Goal: Transaction & Acquisition: Purchase product/service

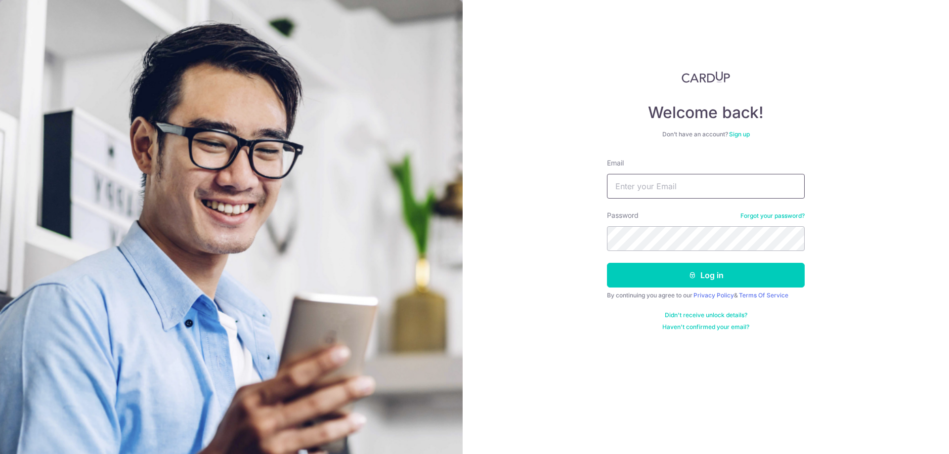
type input "[EMAIL_ADDRESS][DOMAIN_NAME]"
click at [607, 263] on button "Log in" at bounding box center [706, 275] width 198 height 25
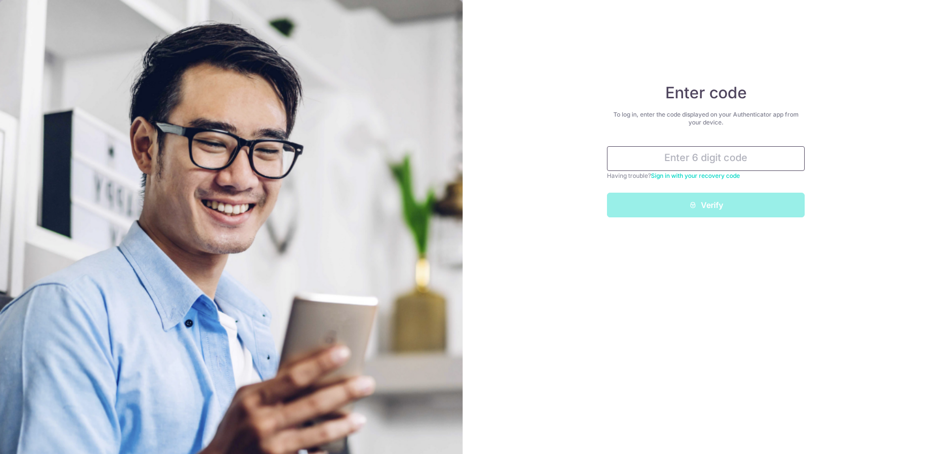
click at [733, 150] on input "text" at bounding box center [706, 158] width 198 height 25
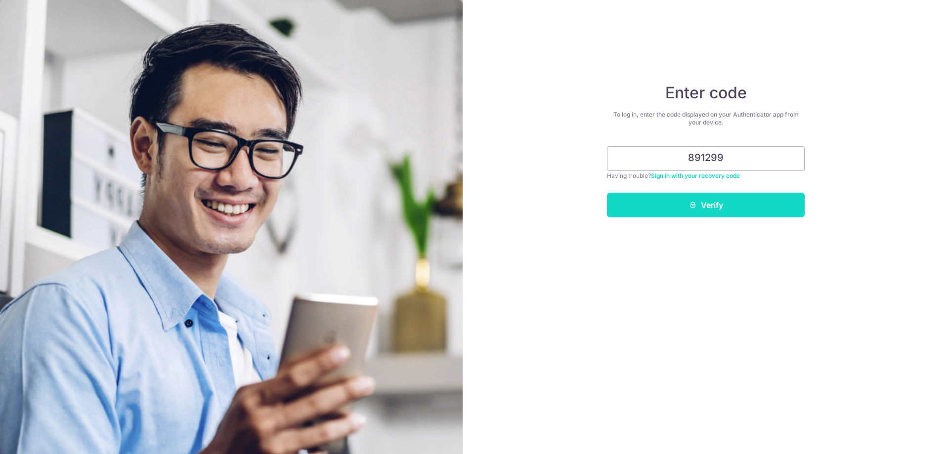
type input "891299"
click at [729, 206] on button "Verify" at bounding box center [706, 205] width 198 height 25
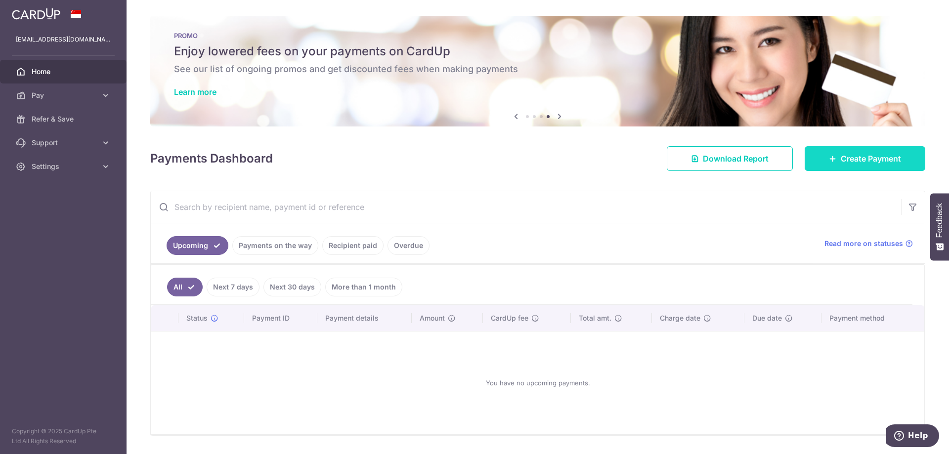
click at [854, 161] on span "Create Payment" at bounding box center [871, 159] width 60 height 12
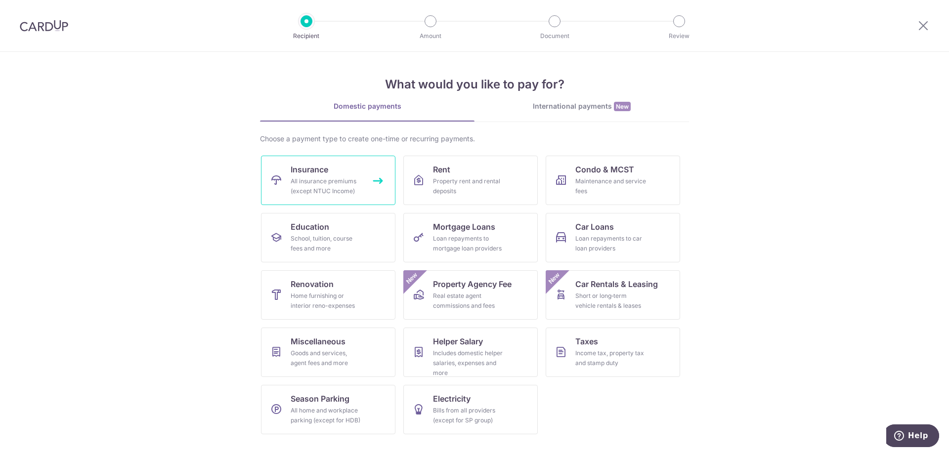
click at [332, 177] on div "All insurance premiums (except NTUC Income)" at bounding box center [326, 186] width 71 height 20
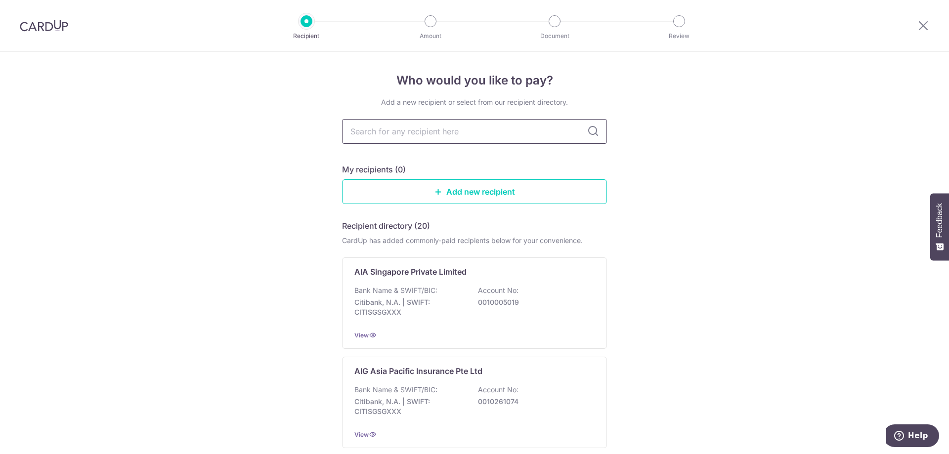
click at [420, 123] on input "text" at bounding box center [474, 131] width 265 height 25
type input "AIA"
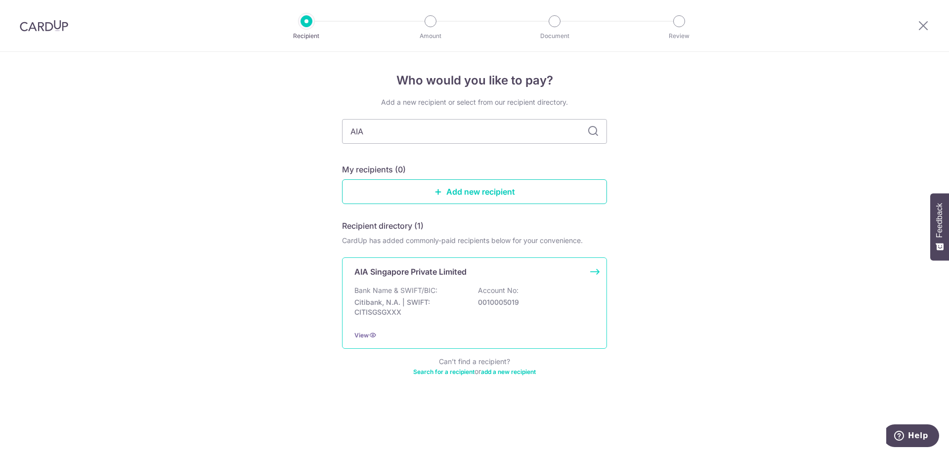
click at [438, 305] on p "Citibank, N.A. | SWIFT: CITISGSGXXX" at bounding box center [409, 307] width 111 height 20
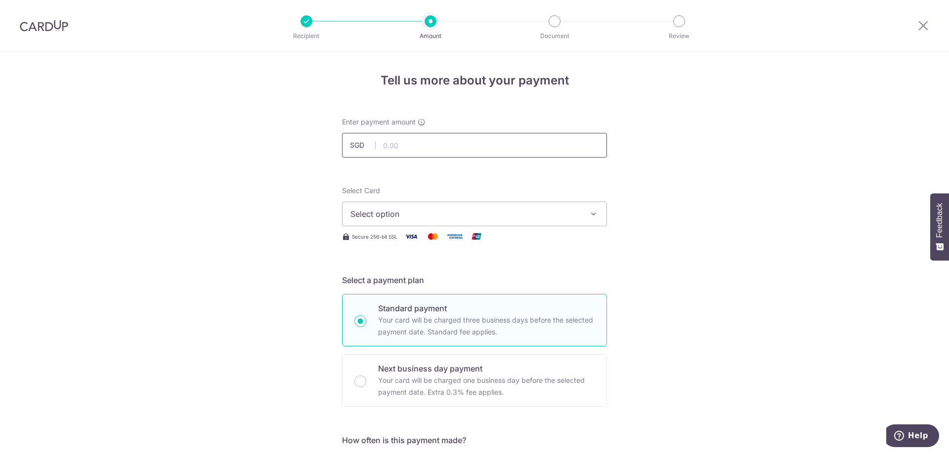
drag, startPoint x: 427, startPoint y: 147, endPoint x: 443, endPoint y: 144, distance: 16.0
click at [427, 147] on input "text" at bounding box center [474, 145] width 265 height 25
type input "15,500.00"
click at [512, 219] on span "Select option" at bounding box center [465, 214] width 230 height 12
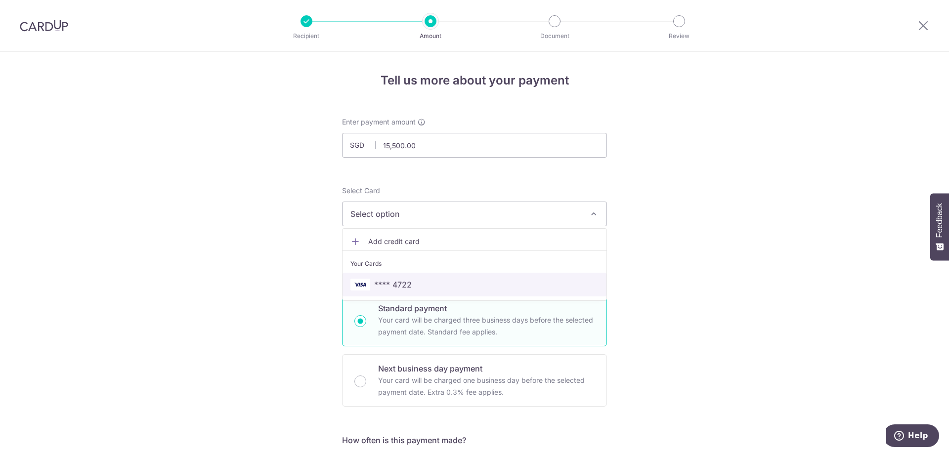
click at [492, 282] on span "**** 4722" at bounding box center [474, 285] width 248 height 12
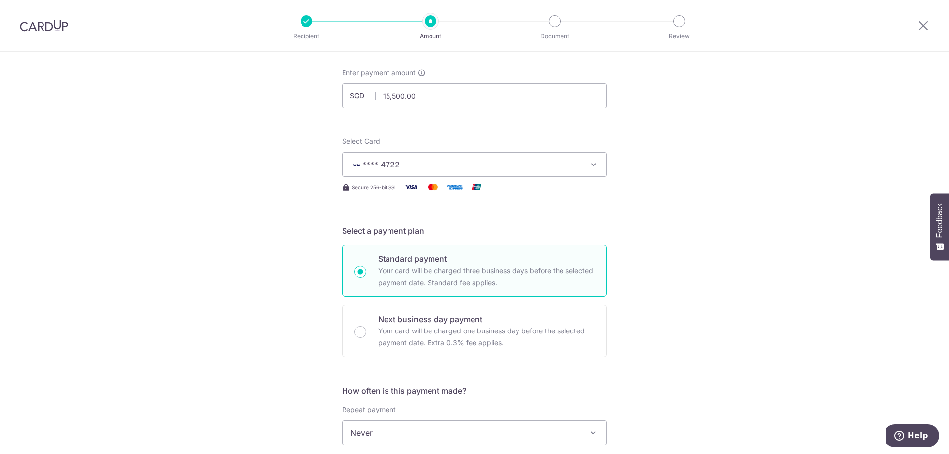
scroll to position [198, 0]
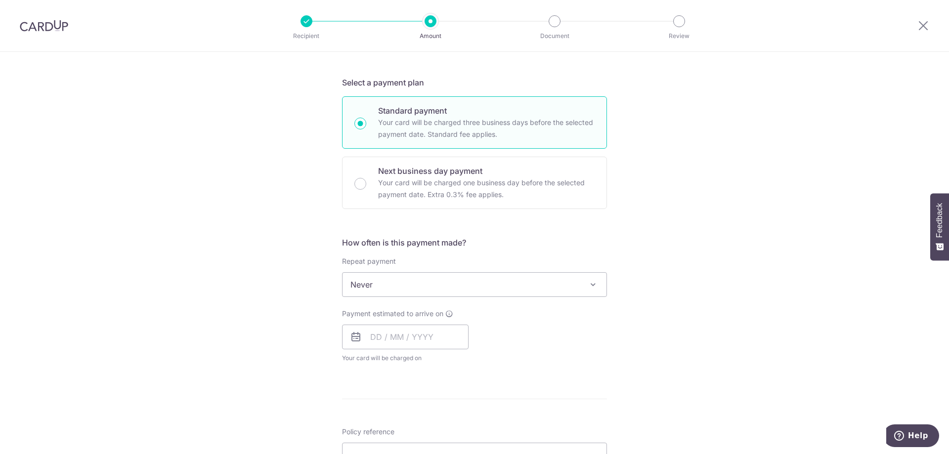
click at [572, 284] on span "Never" at bounding box center [474, 285] width 264 height 24
click at [750, 235] on div "Tell us more about your payment Enter payment amount SGD 15,500.00 15500.00 Sel…" at bounding box center [474, 301] width 949 height 894
click at [434, 336] on input "text" at bounding box center [405, 337] width 126 height 25
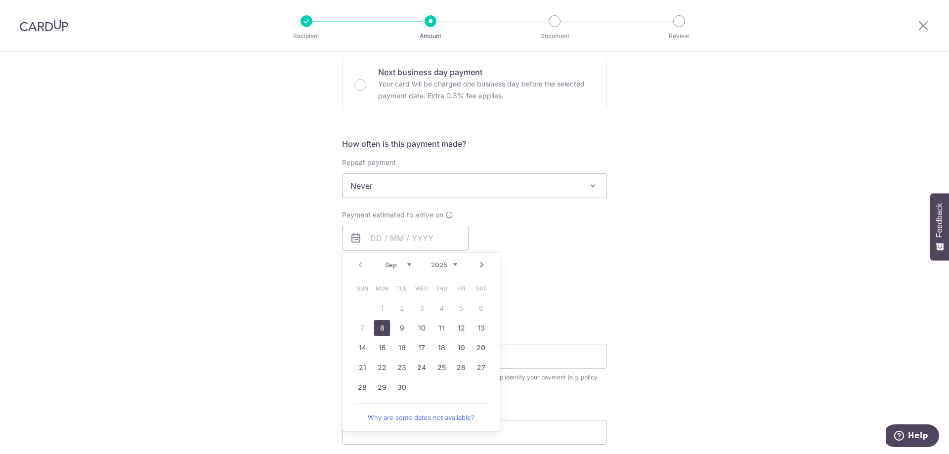
click at [385, 325] on link "8" at bounding box center [382, 328] width 16 height 16
type input "[DATE]"
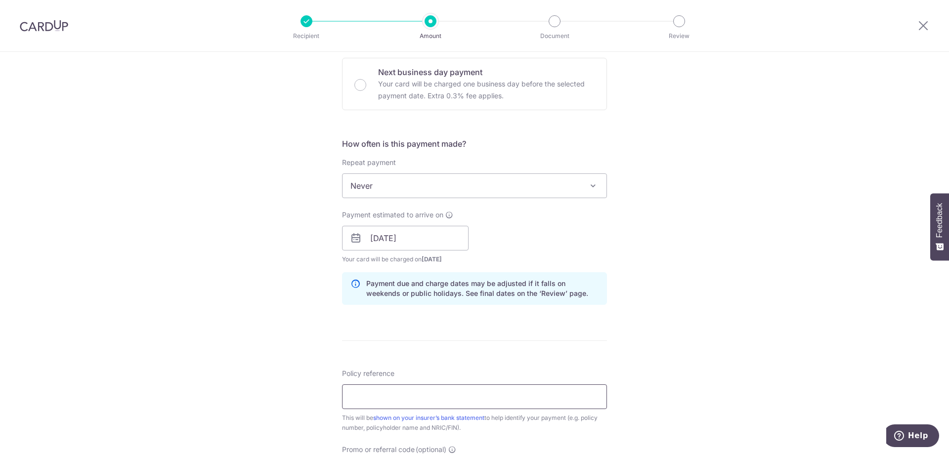
click at [384, 401] on input "Policy reference" at bounding box center [474, 396] width 265 height 25
paste input "Company is financially ready to sta"
type input "Company is financially ready to sta"
drag, startPoint x: 485, startPoint y: 396, endPoint x: 302, endPoint y: 417, distance: 184.0
click at [302, 417] on div "Tell us more about your payment Enter payment amount SGD 15,500.00 15500.00 Sel…" at bounding box center [474, 222] width 949 height 934
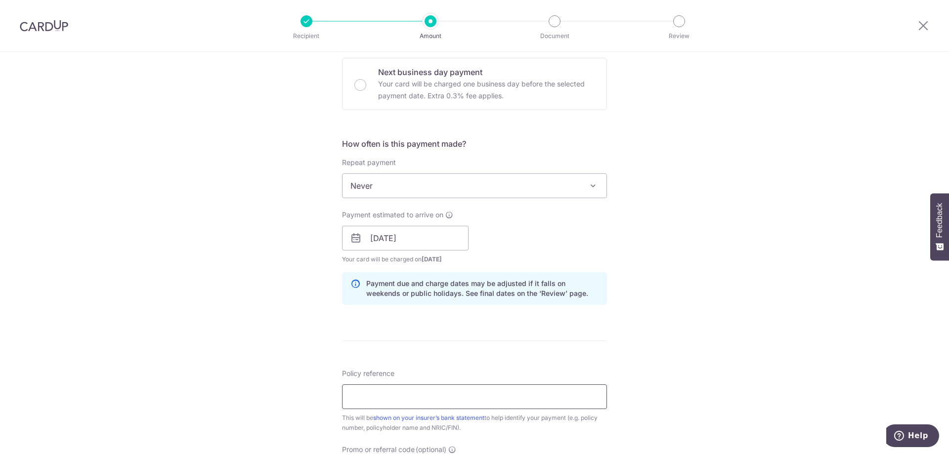
click at [384, 397] on input "Policy reference" at bounding box center [474, 396] width 265 height 25
paste input "OFF225"
type input "OFF225"
click at [512, 353] on form "Enter payment amount SGD 15,500.00 15500.00 Select Card **** 4722 Add credit ca…" at bounding box center [474, 232] width 265 height 823
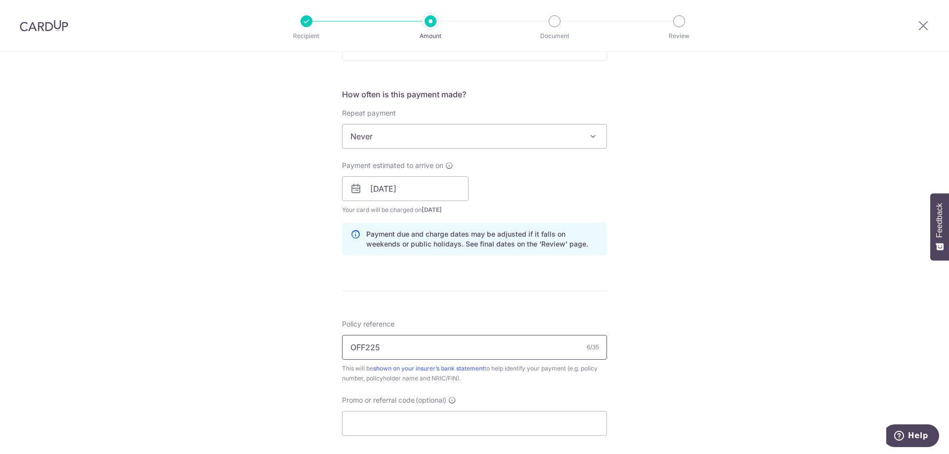
drag, startPoint x: 400, startPoint y: 355, endPoint x: 320, endPoint y: 351, distance: 80.1
click at [320, 351] on div "Tell us more about your payment Enter payment amount SGD 15,500.00 15500.00 Sel…" at bounding box center [474, 173] width 949 height 934
click at [370, 429] on input "Promo or referral code (optional)" at bounding box center [474, 423] width 265 height 25
paste input "OFF225"
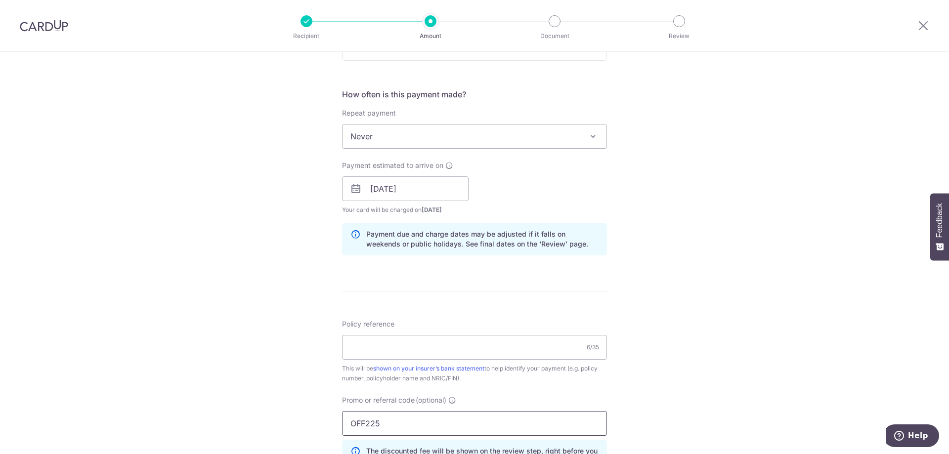
scroll to position [445, 0]
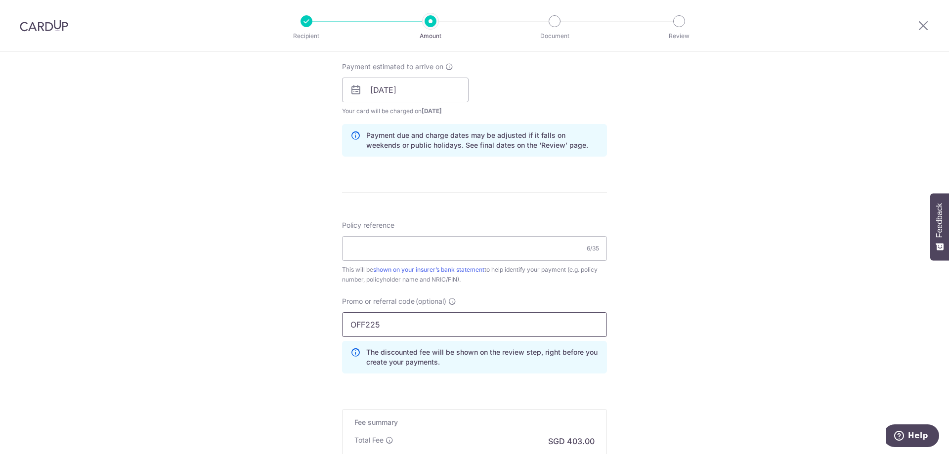
type input "OFF225"
click at [694, 263] on div "Tell us more about your payment Enter payment amount SGD 15,500.00 15500.00 Sel…" at bounding box center [474, 96] width 949 height 979
click at [402, 251] on input "Policy reference" at bounding box center [474, 248] width 265 height 25
paste input "L542929144"
type input "L542929144"
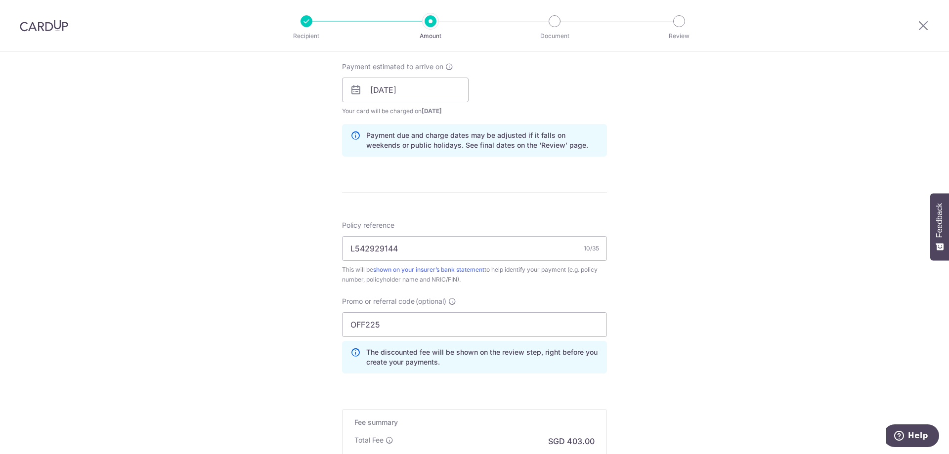
click at [632, 239] on div "Tell us more about your payment Enter payment amount SGD 15,500.00 15500.00 Sel…" at bounding box center [474, 96] width 949 height 979
click at [178, 263] on div "Tell us more about your payment Enter payment amount SGD 15,500.00 15500.00 Sel…" at bounding box center [474, 96] width 949 height 979
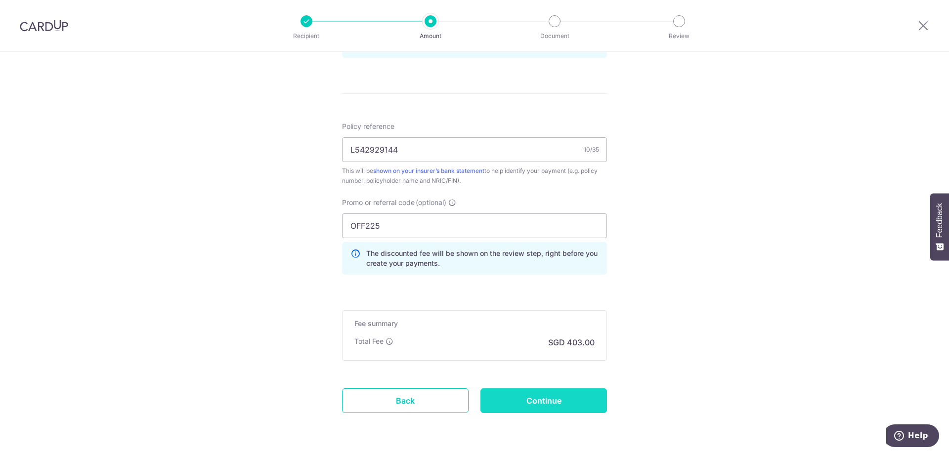
click at [584, 399] on input "Continue" at bounding box center [543, 400] width 126 height 25
type input "Create Schedule"
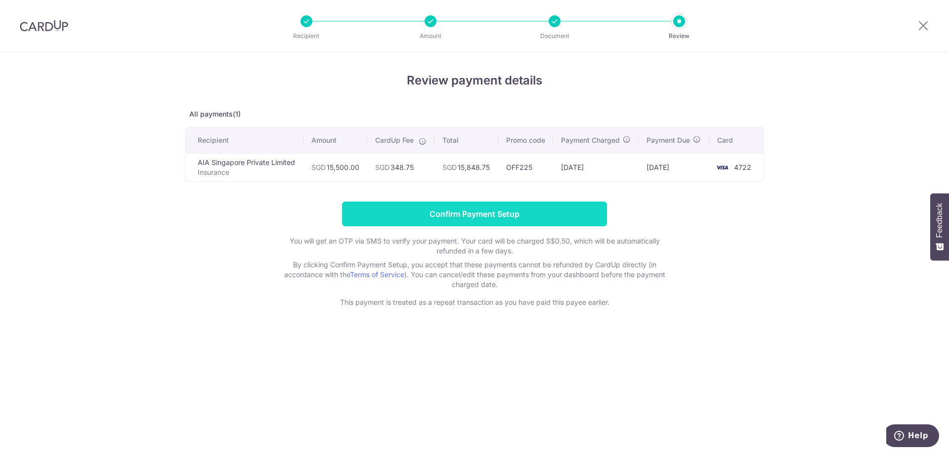
click at [466, 226] on input "Confirm Payment Setup" at bounding box center [474, 214] width 265 height 25
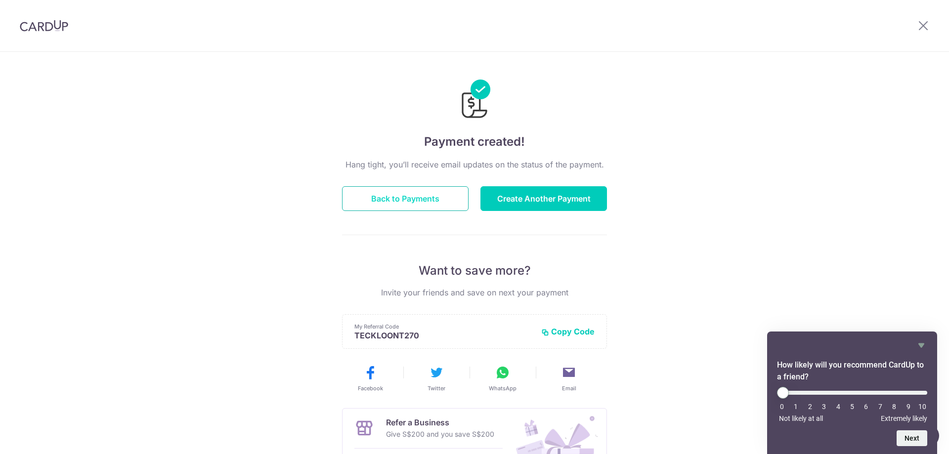
click at [435, 189] on button "Back to Payments" at bounding box center [405, 198] width 126 height 25
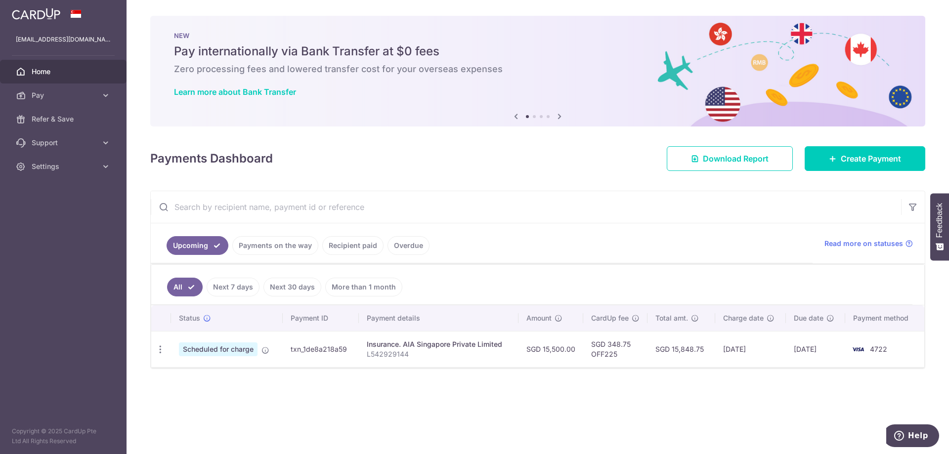
click at [268, 251] on link "Payments on the way" at bounding box center [275, 245] width 86 height 19
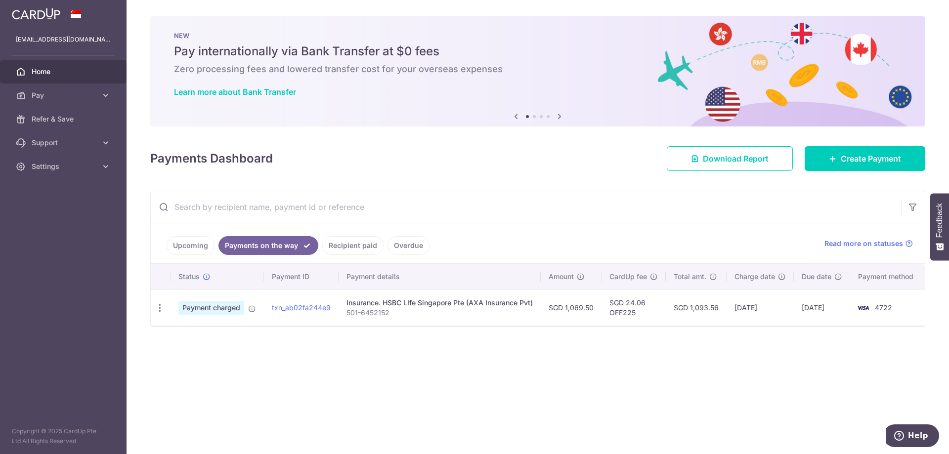
click at [189, 240] on link "Upcoming" at bounding box center [191, 245] width 48 height 19
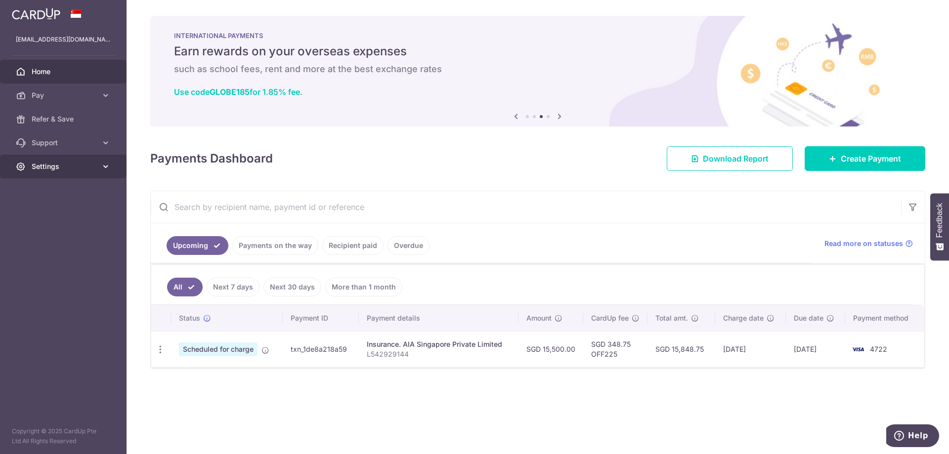
click at [57, 165] on span "Settings" at bounding box center [64, 167] width 65 height 10
click at [56, 218] on span "Logout" at bounding box center [64, 214] width 65 height 10
